Goal: Understand process/instructions

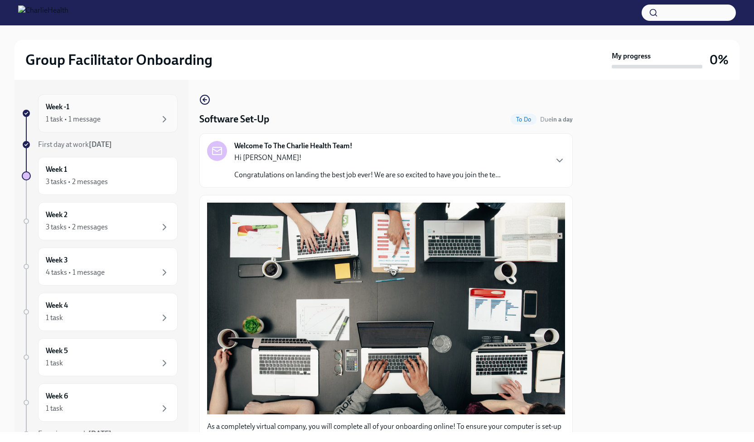
click at [107, 114] on div "1 task • 1 message" at bounding box center [108, 119] width 124 height 11
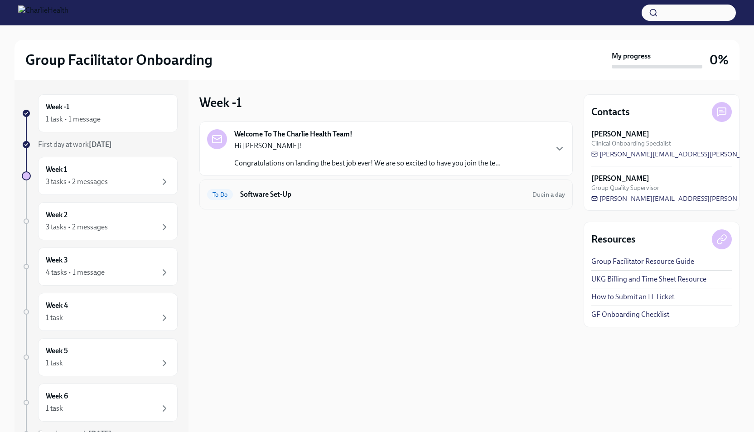
click at [298, 198] on h6 "Software Set-Up" at bounding box center [382, 194] width 285 height 10
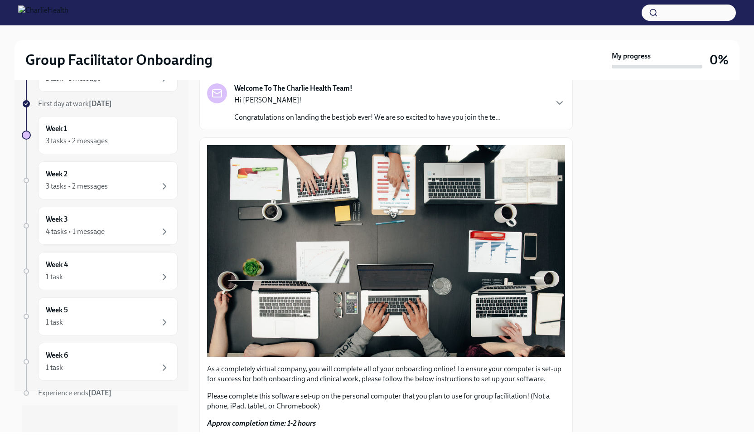
scroll to position [72, 0]
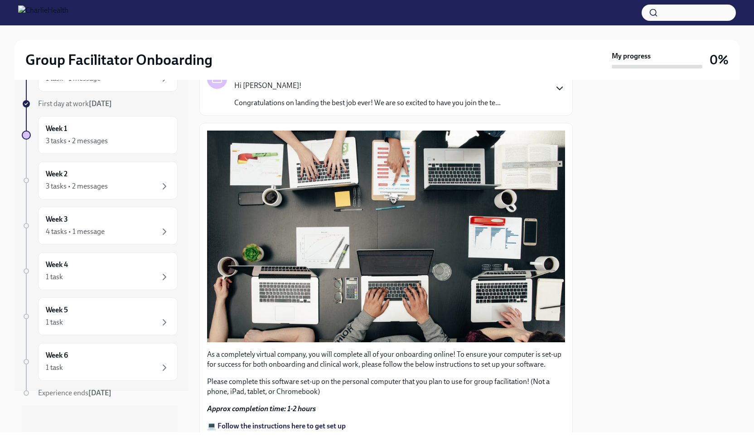
click at [554, 89] on icon "button" at bounding box center [559, 88] width 11 height 11
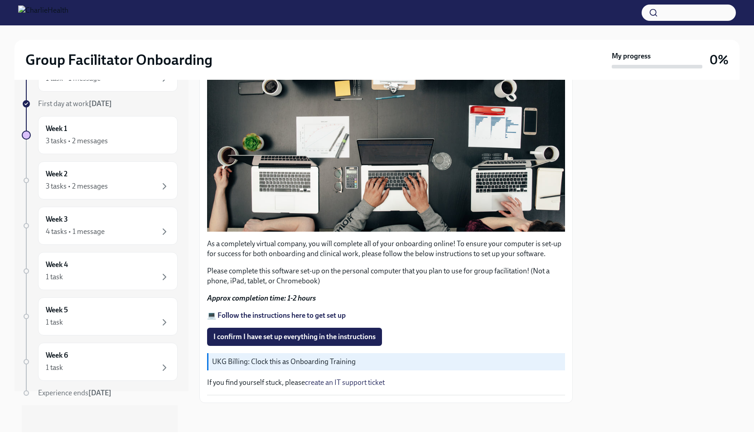
scroll to position [640, 0]
click at [257, 297] on strong "Approx completion time: 1-2 hours" at bounding box center [261, 297] width 109 height 9
click at [277, 317] on strong "💻 Follow the instructions here to get set up" at bounding box center [276, 315] width 139 height 9
